Goal: Check status

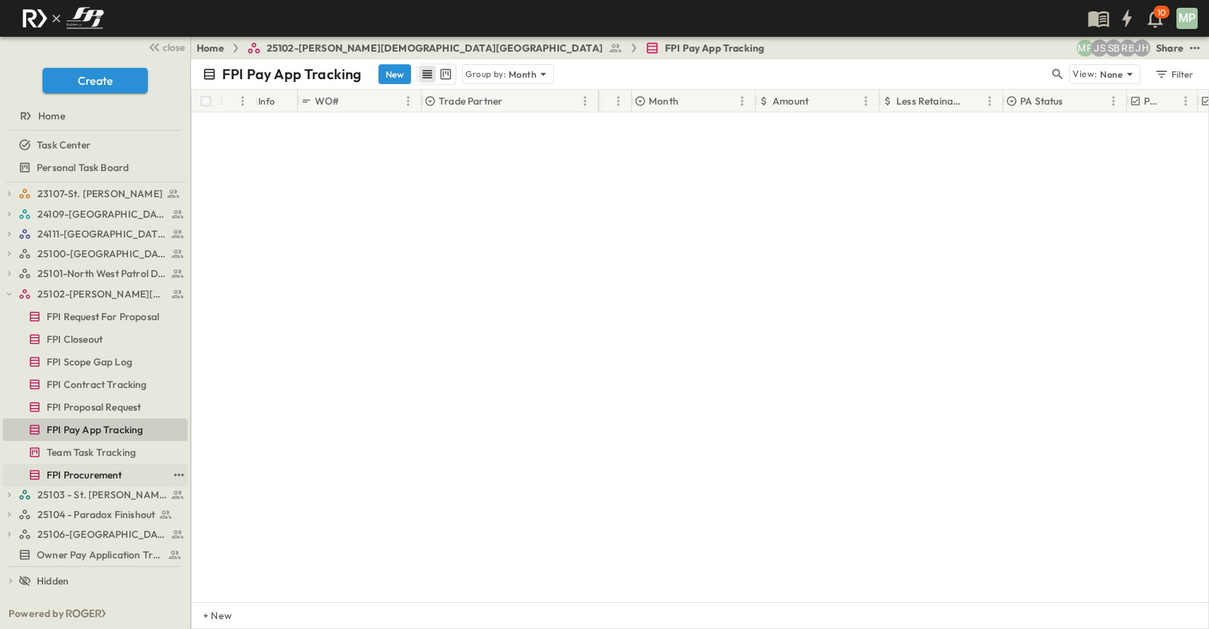
scroll to position [963, 91]
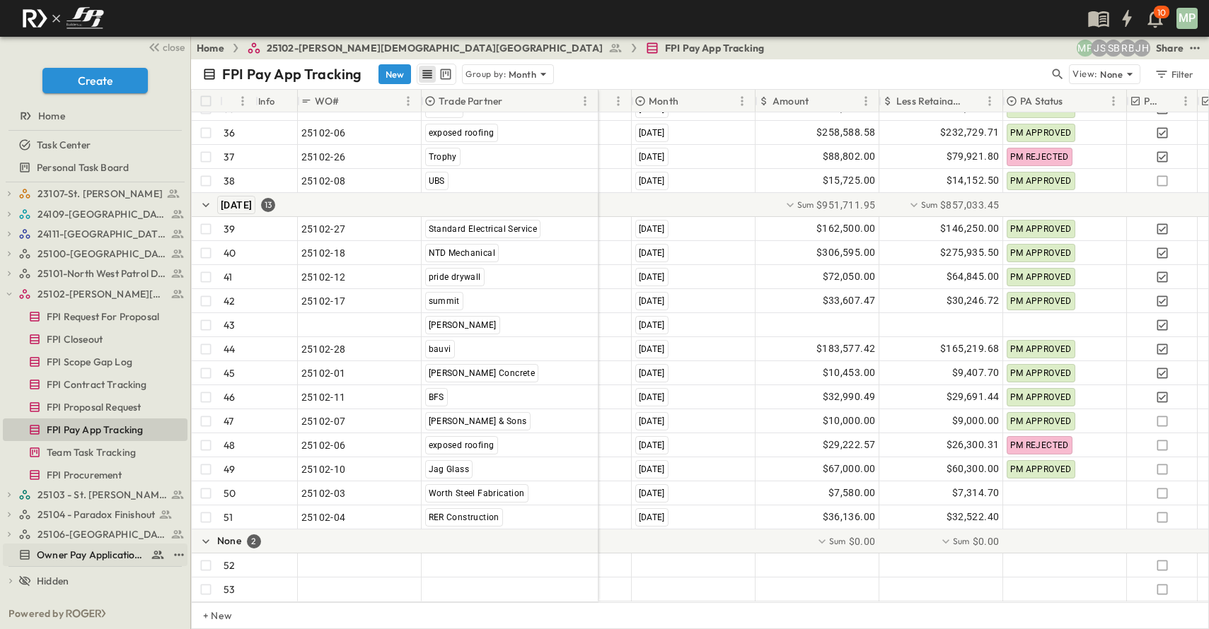
click at [64, 555] on span "Owner Pay Application Tracking" at bounding box center [91, 555] width 108 height 14
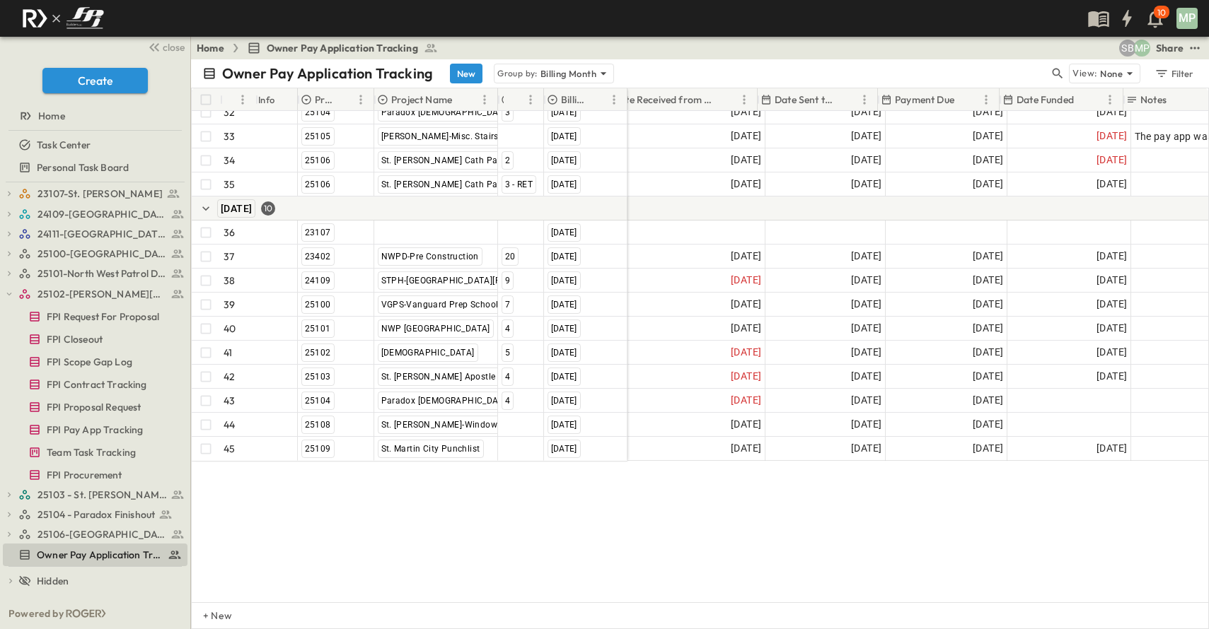
scroll to position [863, 300]
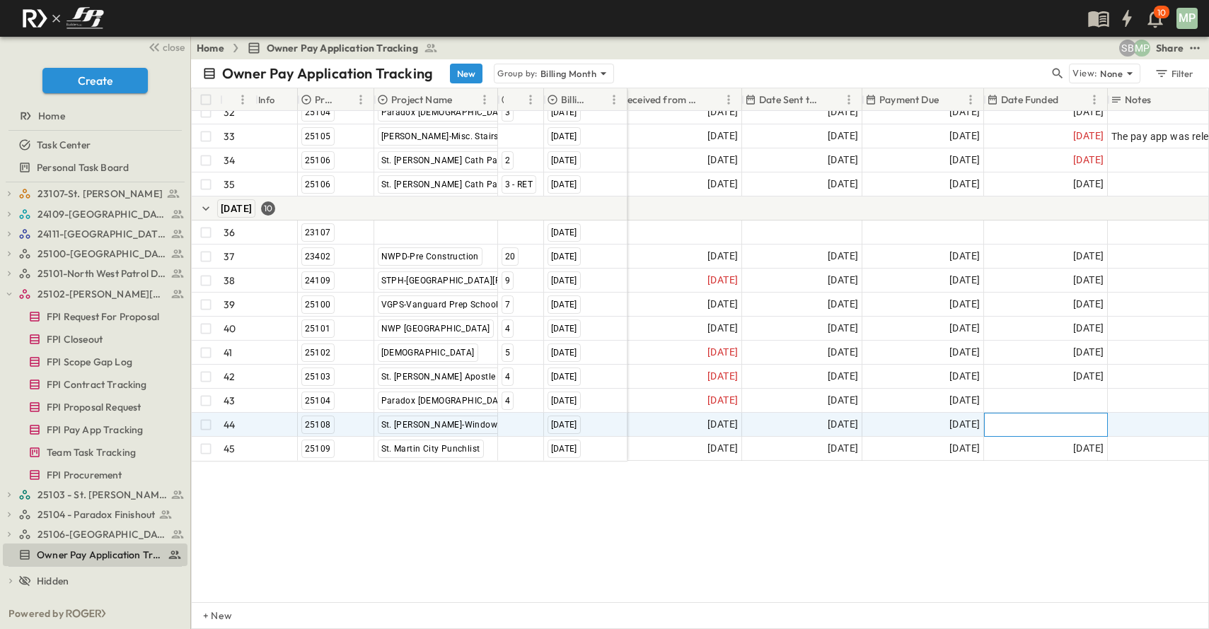
click at [1058, 414] on div at bounding box center [1045, 425] width 122 height 23
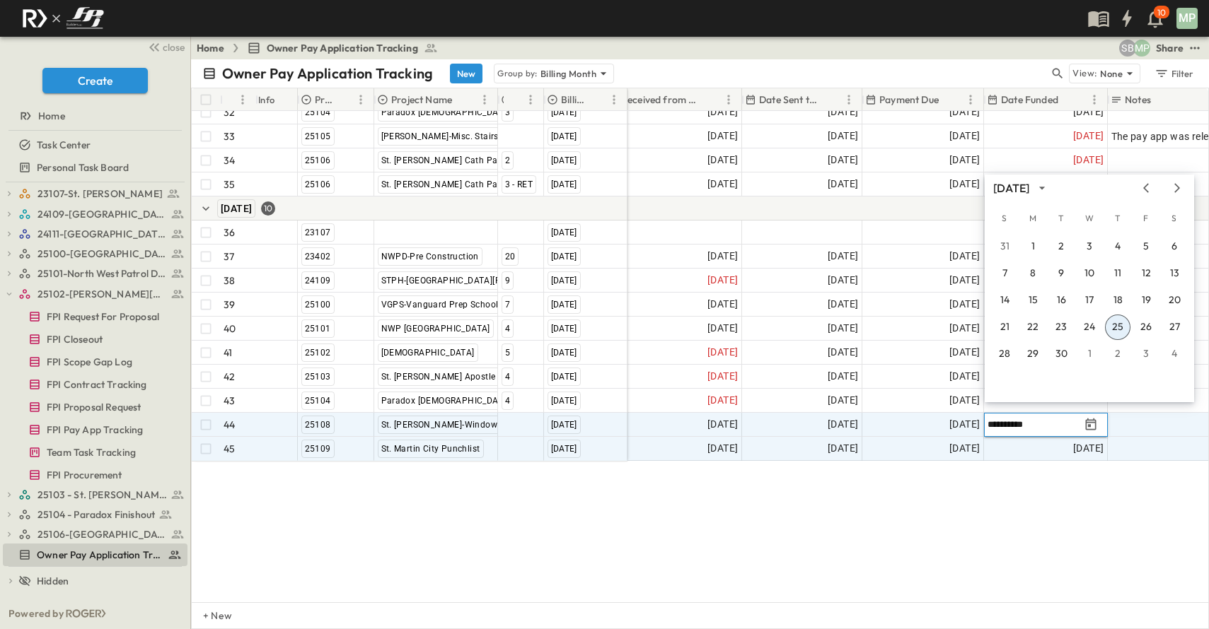
type input "**********"
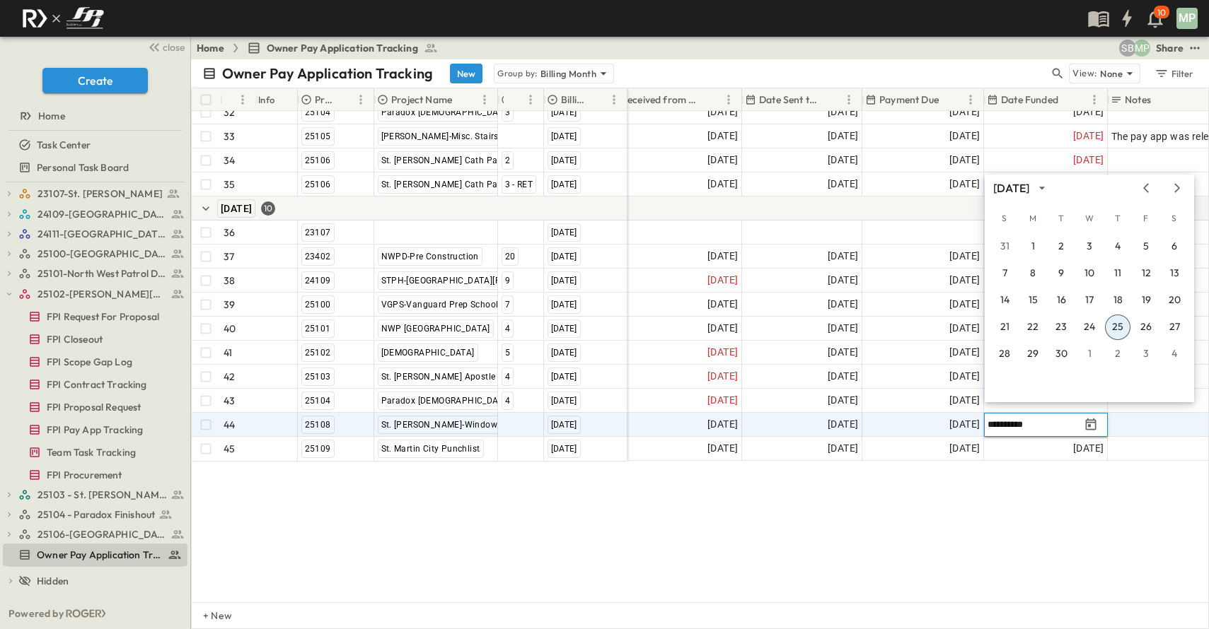
click at [1112, 322] on button "25" at bounding box center [1117, 327] width 25 height 25
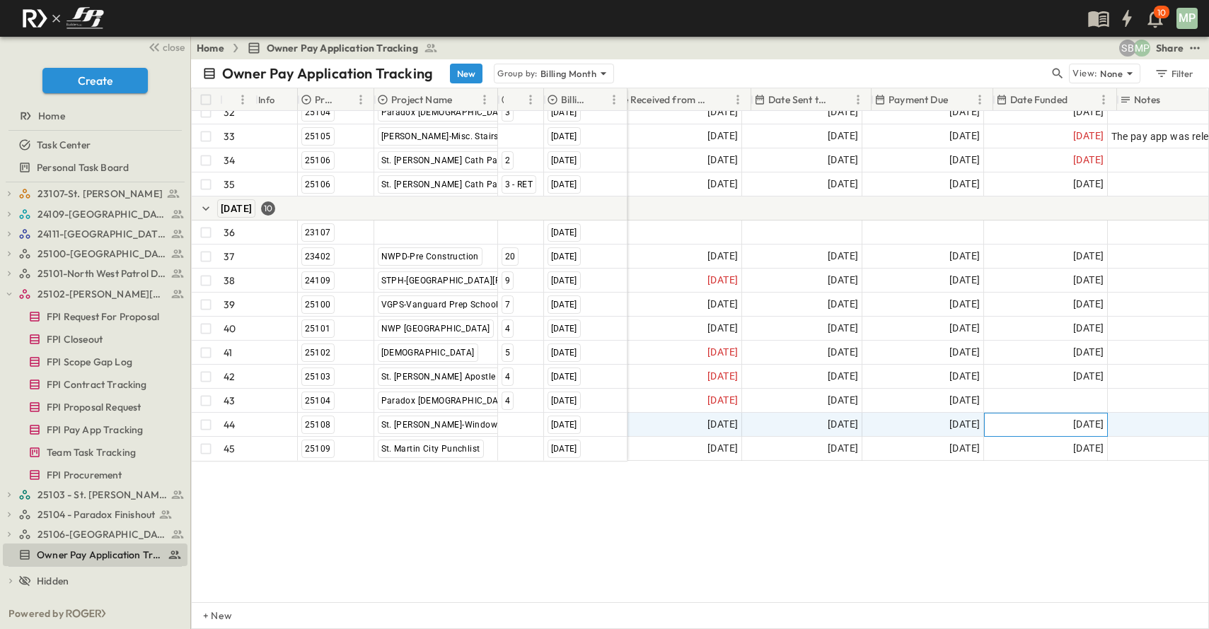
scroll to position [863, 0]
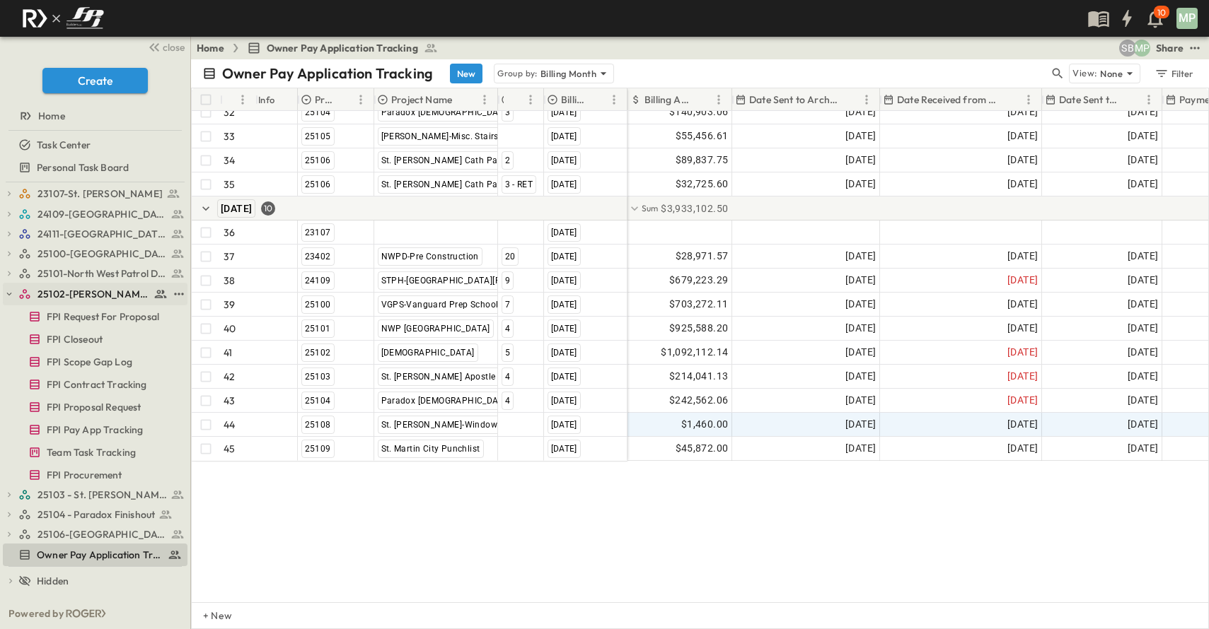
click at [11, 296] on icon "button" at bounding box center [9, 294] width 10 height 10
